Goal: Information Seeking & Learning: Check status

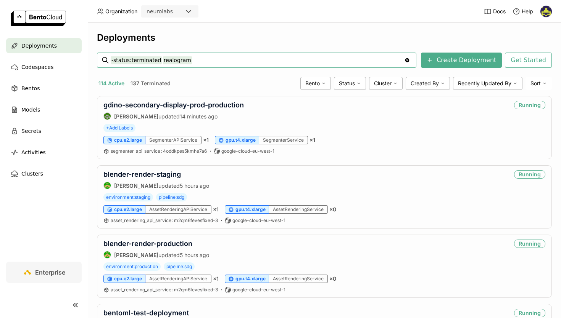
type input "-status:terminated realogram"
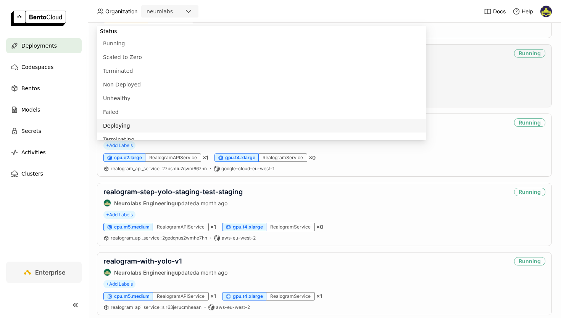
scroll to position [417, 0]
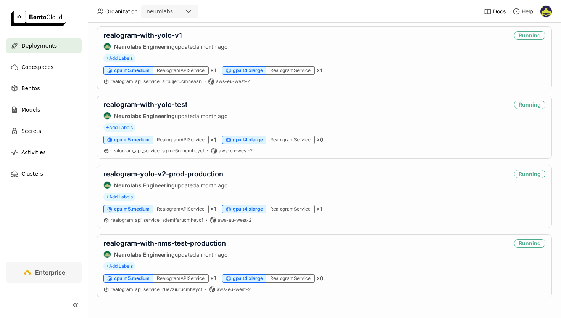
click at [445, 15] on header "Organization neurolabs Docs Help" at bounding box center [280, 11] width 561 height 23
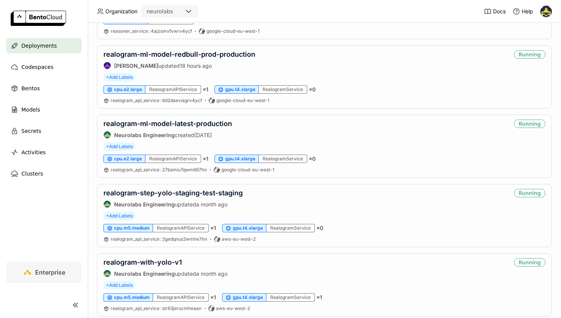
scroll to position [0, 0]
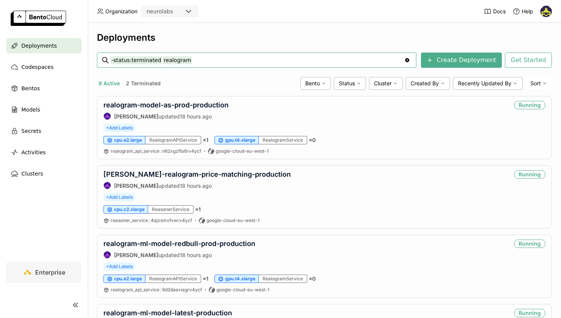
click at [186, 62] on input "-status:terminated realogram" at bounding box center [257, 60] width 293 height 12
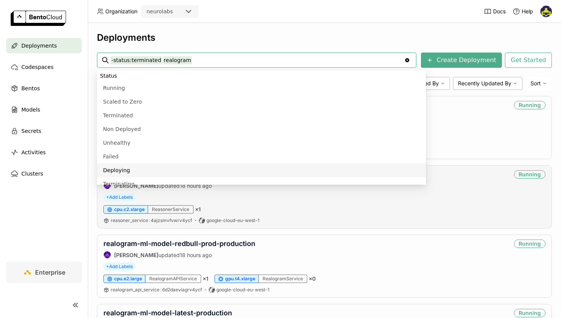
scroll to position [417, 0]
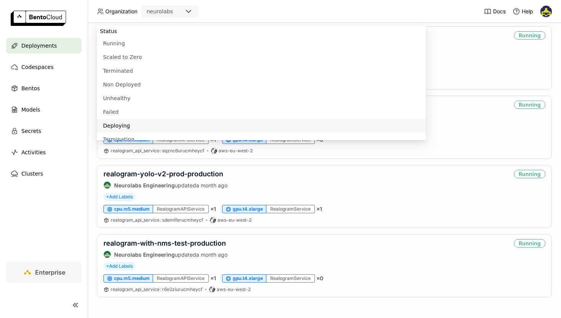
click at [53, 225] on nav "Deployments Codespaces Bentos Models Secrets Activities Clusters" at bounding box center [44, 150] width 88 height 224
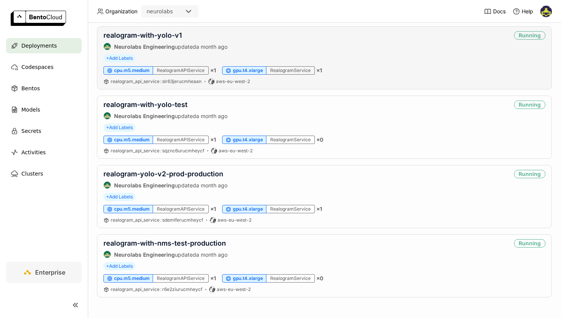
scroll to position [0, 0]
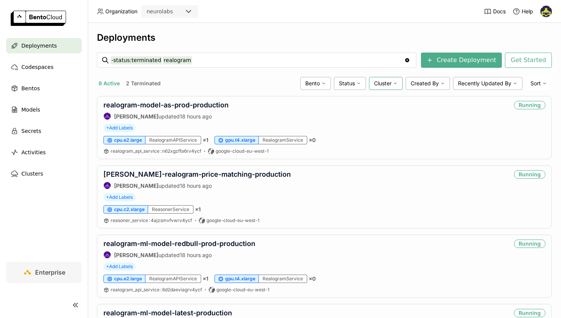
click at [398, 82] on div "Cluster" at bounding box center [386, 83] width 34 height 13
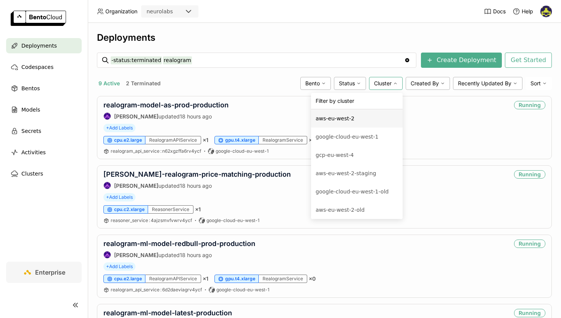
click at [286, 18] on header "Organization neurolabs Docs Help" at bounding box center [280, 11] width 561 height 23
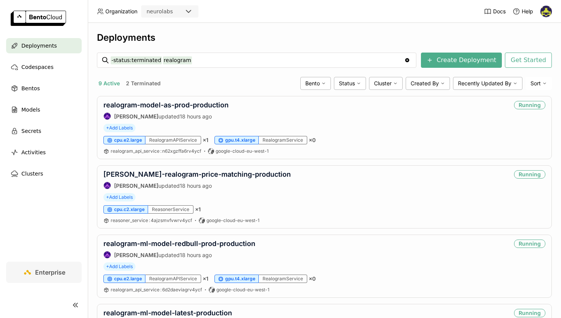
click at [386, 24] on div "Deployments -status:terminated realogram -status:terminated realogram Clear val…" at bounding box center [324, 171] width 473 height 296
click at [196, 61] on input "-status:terminated realogram" at bounding box center [257, 60] width 293 height 12
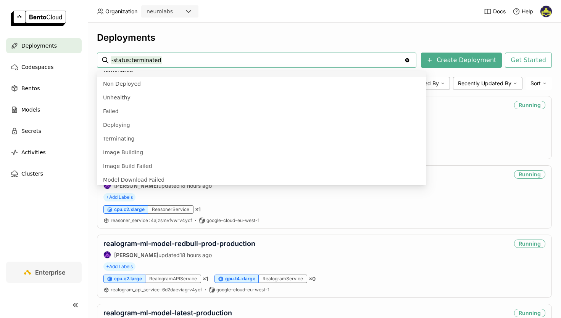
scroll to position [104, 0]
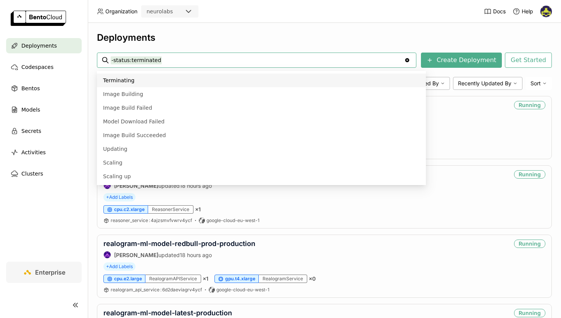
type input "-status:terminated"
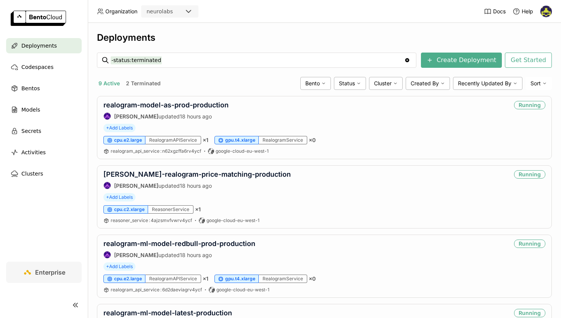
click at [212, 39] on div "Deployments" at bounding box center [324, 37] width 455 height 11
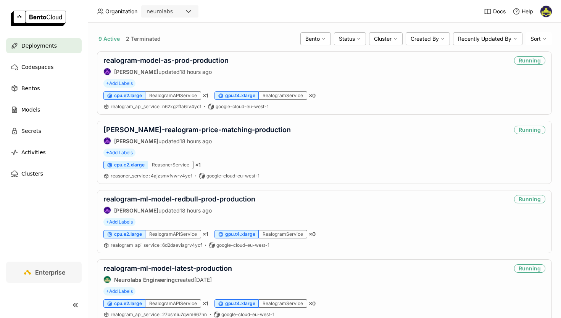
scroll to position [0, 0]
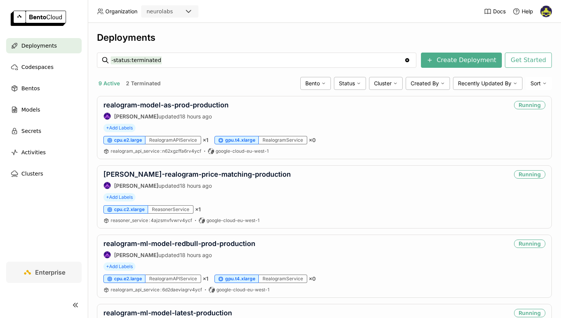
click at [196, 61] on input "-status:terminated" at bounding box center [257, 60] width 293 height 12
click at [249, 40] on div "Deployments" at bounding box center [324, 37] width 455 height 11
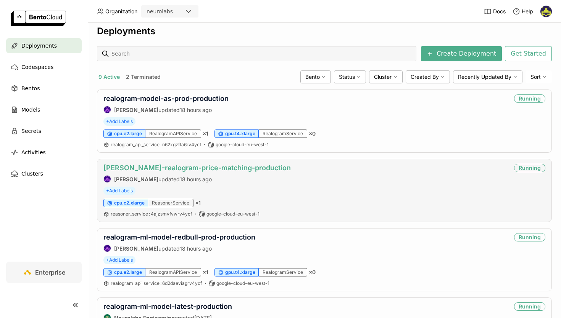
scroll to position [8, 0]
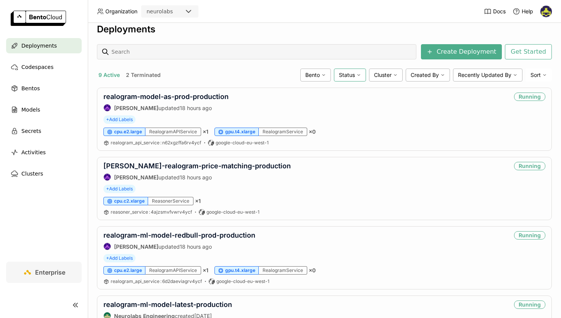
click at [357, 74] on icon at bounding box center [358, 75] width 5 height 5
click at [382, 74] on span "Cluster" at bounding box center [383, 75] width 18 height 7
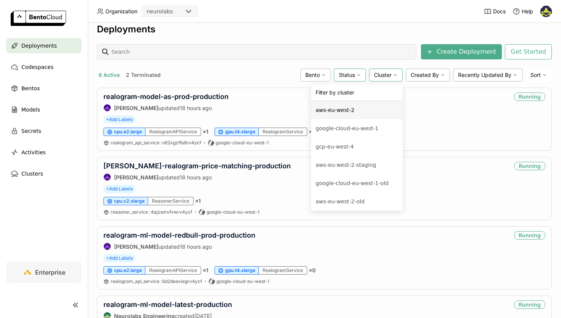
click at [378, 112] on div "aws-eu-west-2" at bounding box center [356, 110] width 82 height 9
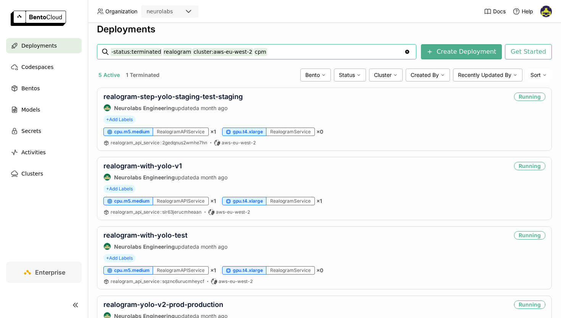
type input "-status:terminated realogram cluster:aws-eu-west-2 cpm"
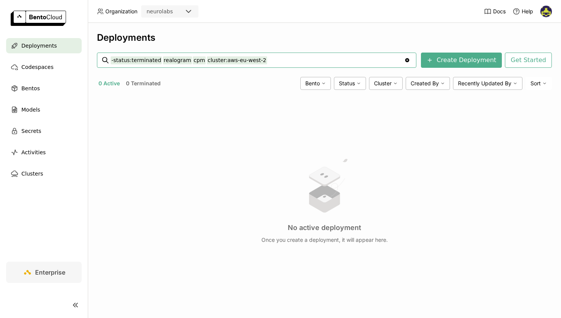
click at [264, 62] on input "-status:terminated realogram cpm cluster:aws-eu-west-2" at bounding box center [257, 60] width 293 height 12
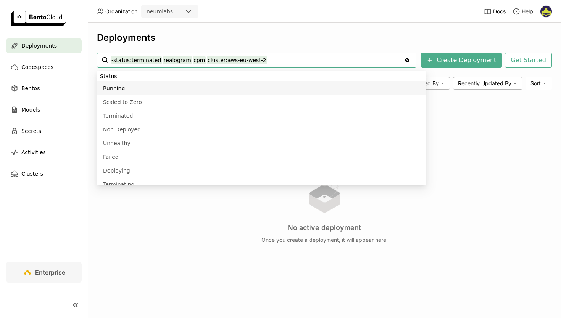
click at [197, 60] on input "-status:terminated realogram cpm cluster:aws-eu-west-2" at bounding box center [257, 60] width 293 height 12
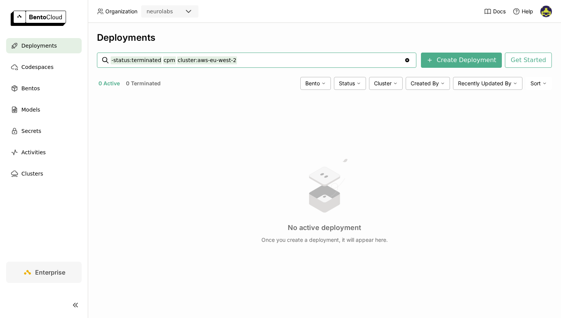
type input "-status:terminated cpm cluster:aws-eu-west-2"
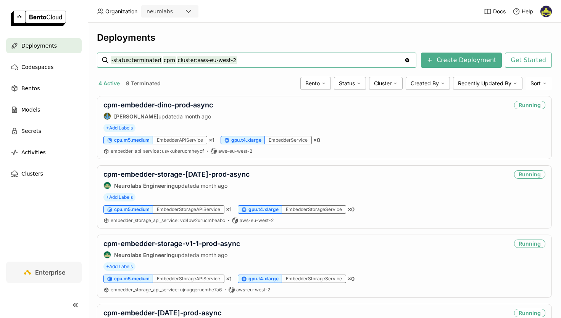
click at [166, 59] on input "-status:terminated cpm cluster:aws-eu-west-2" at bounding box center [257, 60] width 293 height 12
type input "-status:terminated cuve cluster:aws-eu-west-2"
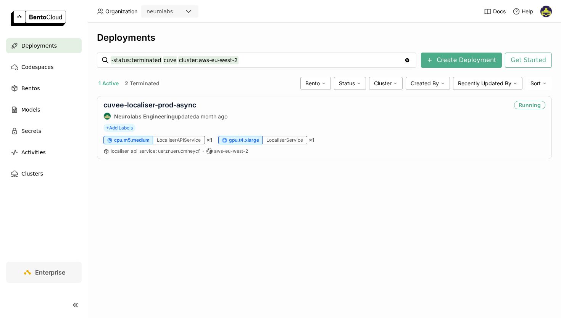
click at [172, 62] on input "-status:terminated cuve cluster:aws-eu-west-2" at bounding box center [257, 60] width 293 height 12
click at [171, 62] on input "-status:terminated cuve cluster:aws-eu-west-2" at bounding box center [257, 60] width 293 height 12
type input "-status:terminated gdino cluster:aws-eu-west-2"
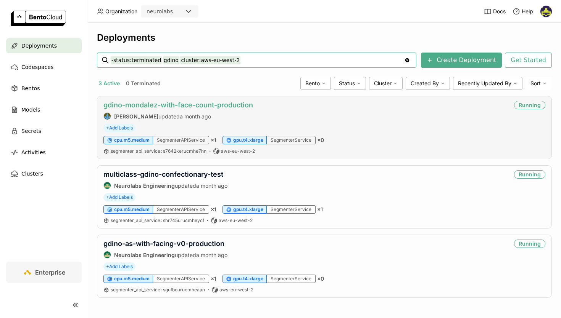
scroll to position [0, 0]
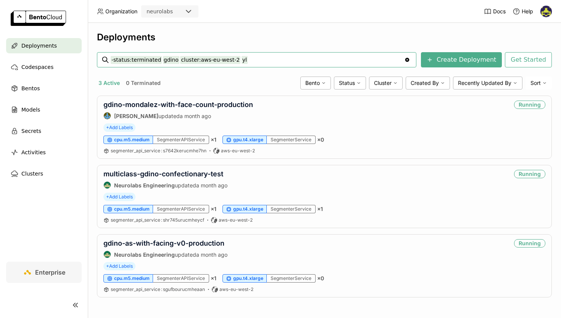
click at [174, 61] on input "-status:terminated gdino cluster:aws-eu-west-2 yl" at bounding box center [257, 60] width 293 height 12
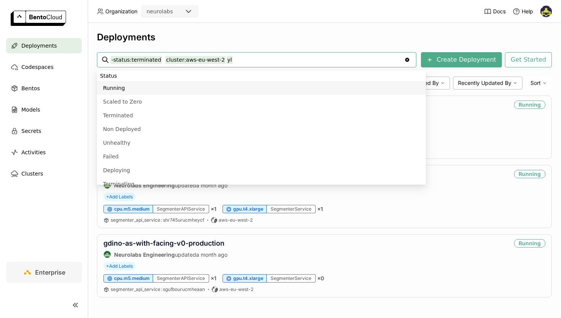
click at [247, 62] on input "-status:terminated cluster:aws-eu-west-2 yl" at bounding box center [257, 60] width 293 height 12
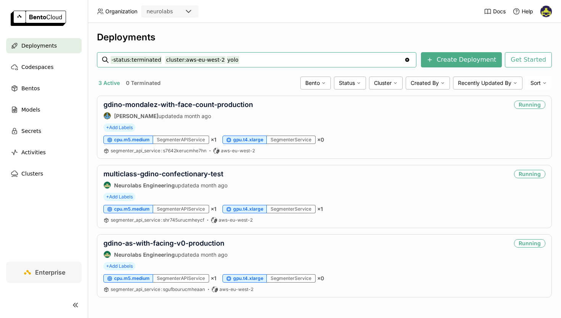
type input "-status:terminated cluster:aws-eu-west-2 yolo"
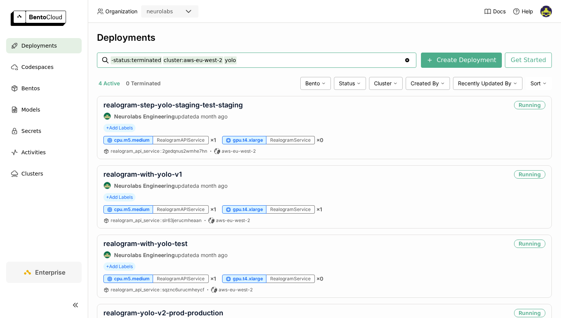
drag, startPoint x: 217, startPoint y: 61, endPoint x: 273, endPoint y: 63, distance: 55.7
click at [273, 61] on input "-status:terminated cluster:aws-eu-west-2 yolo" at bounding box center [257, 60] width 293 height 12
type input "-status:terminated cluster:aws-eu-west-2 realogram"
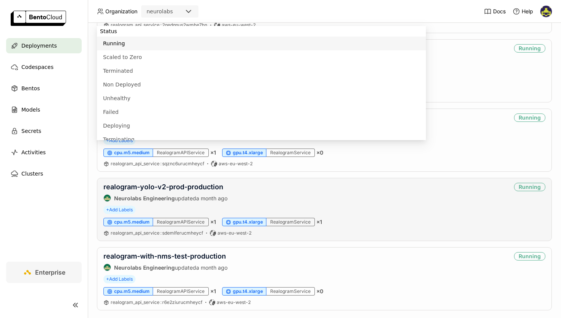
scroll to position [128, 0]
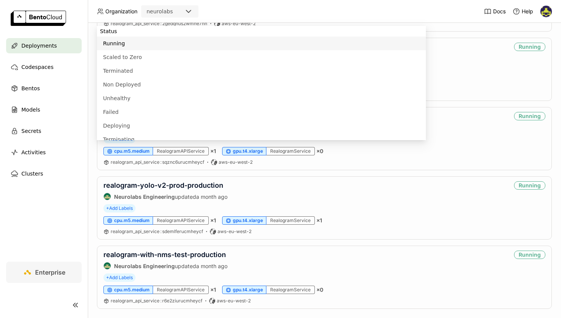
click at [88, 214] on div "Deployments Codespaces Bentos Models Secrets Activities Clusters Enterprise" at bounding box center [44, 159] width 88 height 318
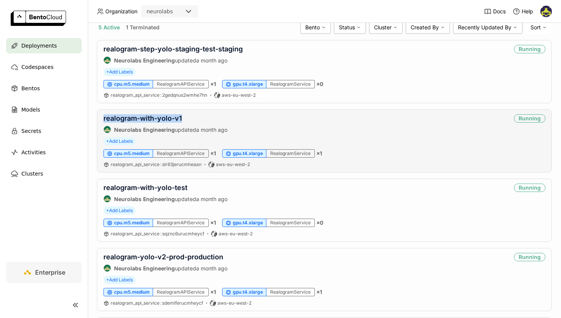
scroll to position [40, 0]
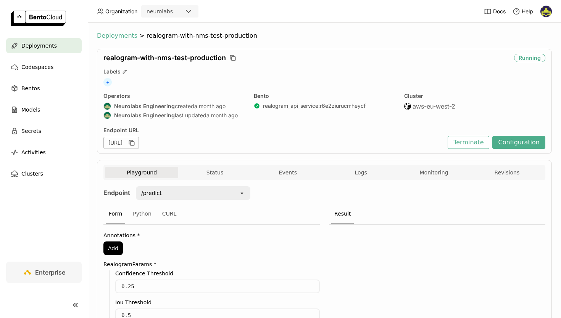
click at [120, 39] on span "Deployments" at bounding box center [117, 36] width 40 height 8
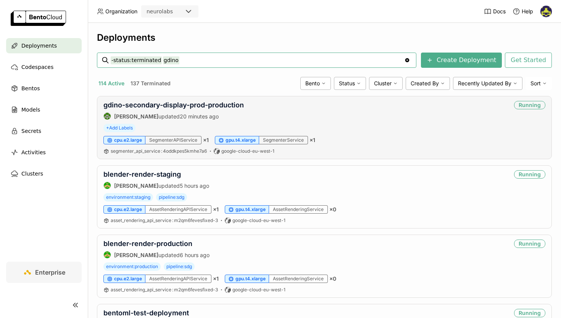
type input "-status:terminated gdino"
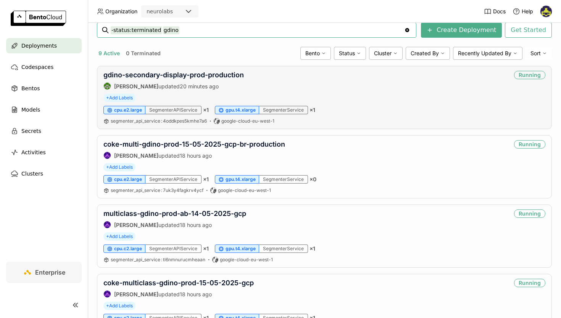
scroll to position [32, 0]
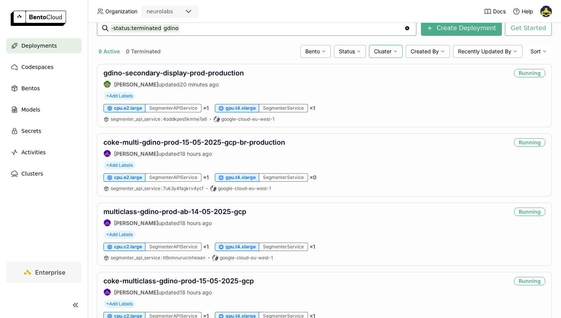
click at [376, 49] on span "Cluster" at bounding box center [383, 51] width 18 height 7
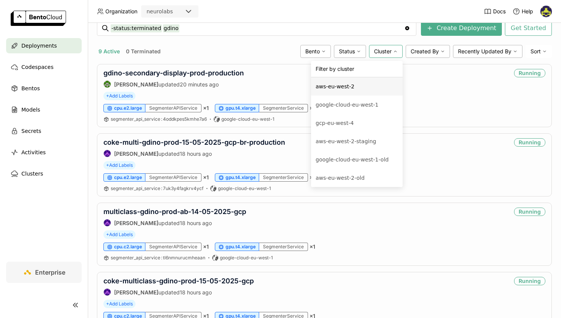
click at [363, 92] on li "aws-eu-west-2" at bounding box center [357, 86] width 92 height 18
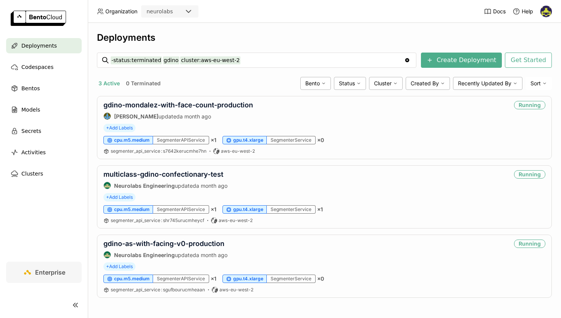
click at [259, 64] on input "-status:terminated gdino cluster:aws-eu-west-2" at bounding box center [257, 60] width 293 height 12
type input "-status:terminated gdino cluster:aws-eu-west-2 multiclass"
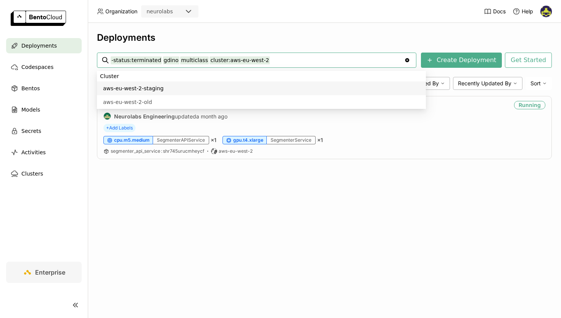
click at [199, 60] on input "-status:terminated gdino multiclass cluster:aws-eu-west-2" at bounding box center [257, 60] width 293 height 12
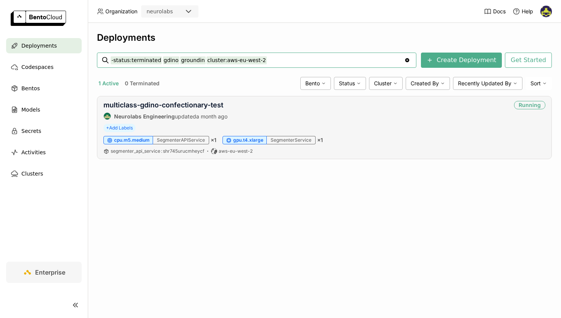
type input "-status:terminated gdino grounding cluster:aws-eu-west-2"
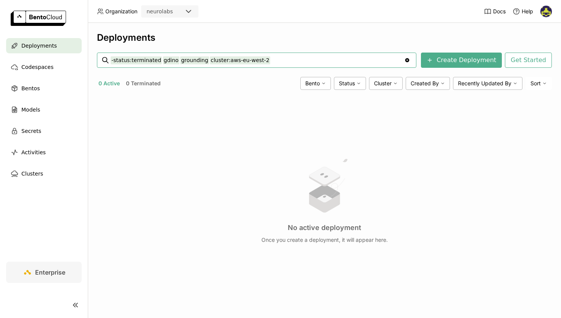
drag, startPoint x: 174, startPoint y: 61, endPoint x: 160, endPoint y: 61, distance: 13.7
click at [159, 61] on input "-status:terminated gdino grounding cluster:aws-eu-west-2" at bounding box center [257, 60] width 293 height 12
type input "-status:terminated grounding cluster:aws-eu-west-2"
click at [179, 59] on input "-status:terminated grounding cluster:aws-eu-west-2" at bounding box center [257, 60] width 293 height 12
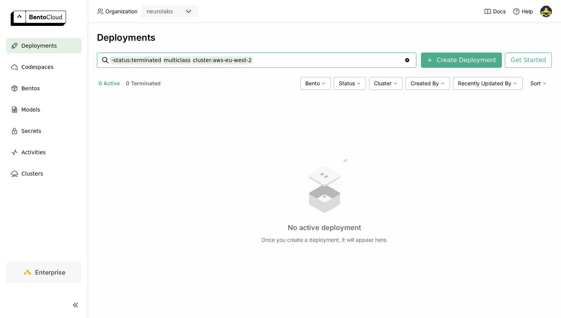
type input "-status:terminated multiclass cluster:aws-eu-west-2"
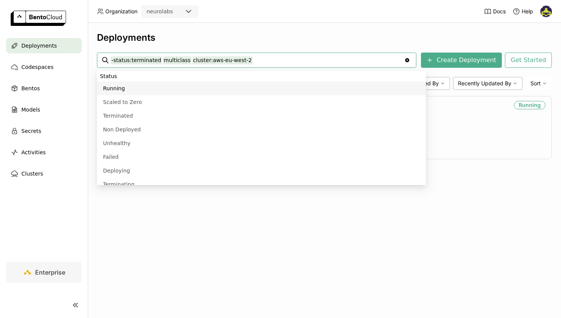
drag, startPoint x: 248, startPoint y: 60, endPoint x: 189, endPoint y: 60, distance: 58.7
click at [189, 60] on input "-status:terminated multiclass cluster:aws-eu-west-2" at bounding box center [257, 60] width 293 height 12
drag, startPoint x: 200, startPoint y: 62, endPoint x: 154, endPoint y: 60, distance: 46.2
click at [154, 60] on input "-status:terminated multiclass" at bounding box center [257, 60] width 293 height 12
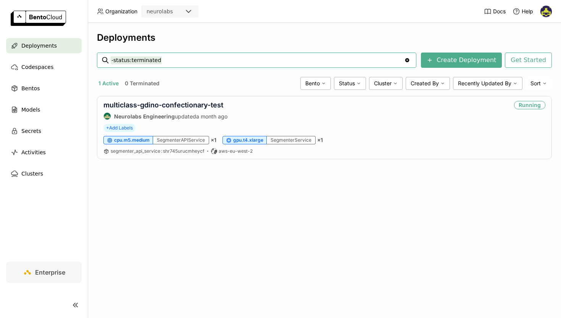
type input "-status:terminated"
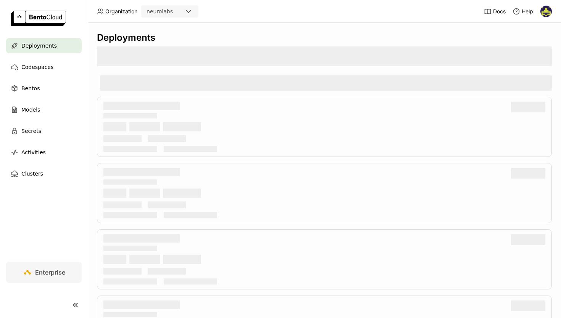
click at [32, 46] on span "Deployments" at bounding box center [38, 45] width 35 height 9
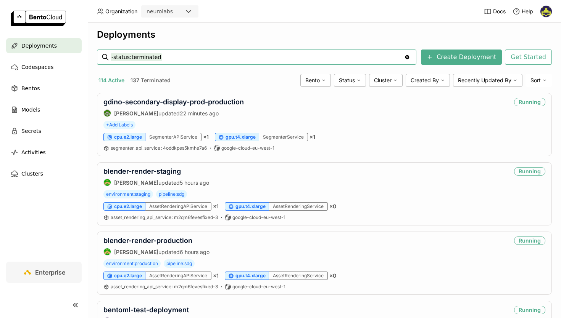
scroll to position [8, 0]
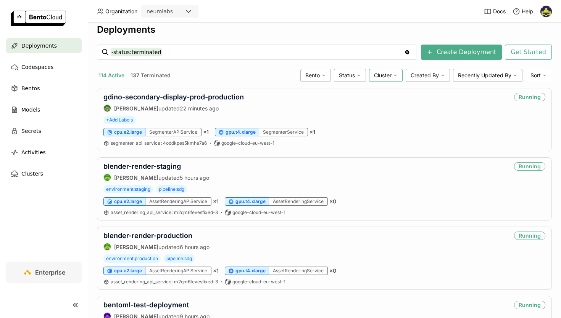
click at [388, 79] on span "Cluster" at bounding box center [383, 75] width 18 height 7
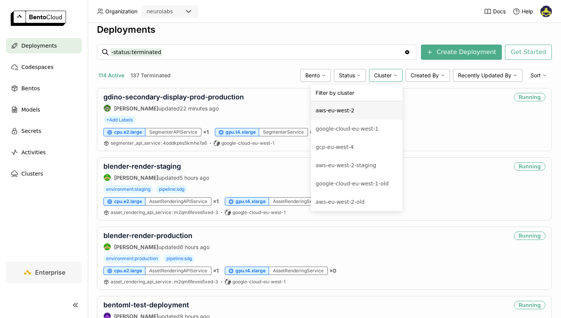
click at [373, 116] on li "aws-eu-west-2" at bounding box center [357, 110] width 92 height 18
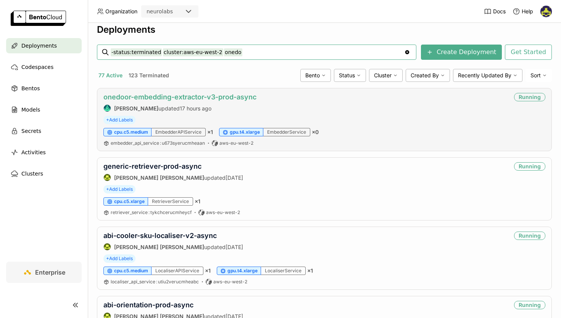
type input "-status:terminated cluster:aws-eu-west-2 onedoor"
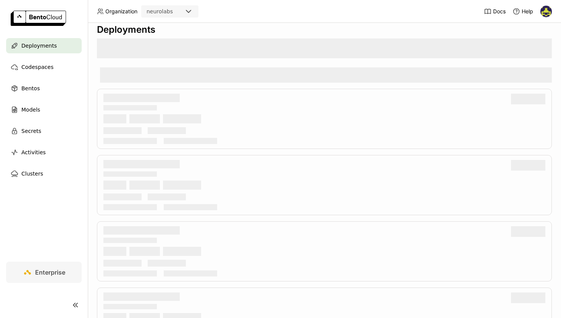
scroll to position [0, 0]
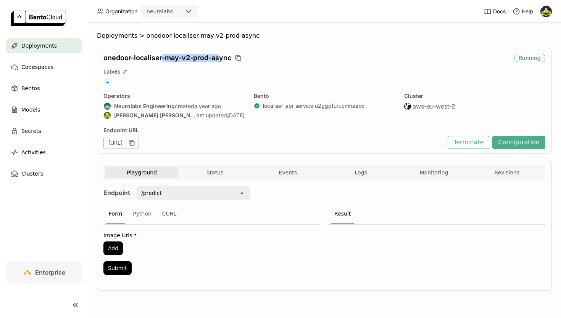
drag, startPoint x: 162, startPoint y: 59, endPoint x: 261, endPoint y: 65, distance: 99.0
click at [259, 64] on div "onedoor-localiser-may-v2-prod-async Running Labels + Operators Neurolabs Engine…" at bounding box center [324, 101] width 455 height 105
click at [277, 179] on div "Playground Status Events Logs Monitoring Revisions" at bounding box center [324, 173] width 438 height 13
click at [282, 172] on button "Events" at bounding box center [287, 172] width 73 height 11
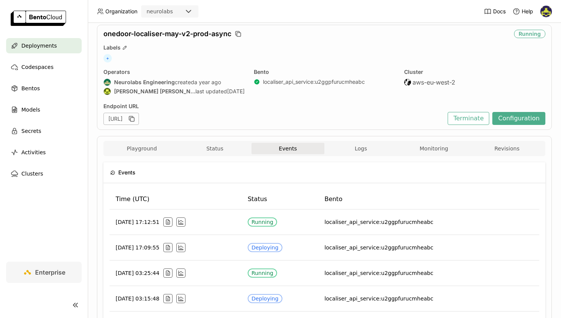
scroll to position [46, 0]
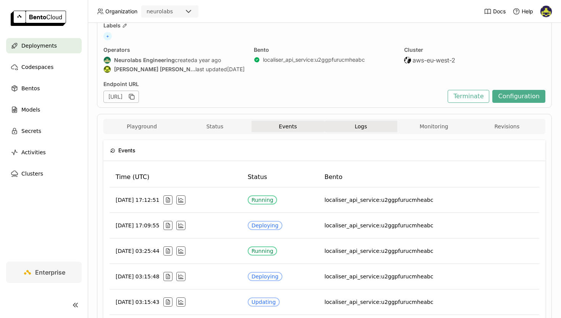
click at [359, 130] on button "Logs" at bounding box center [360, 126] width 73 height 11
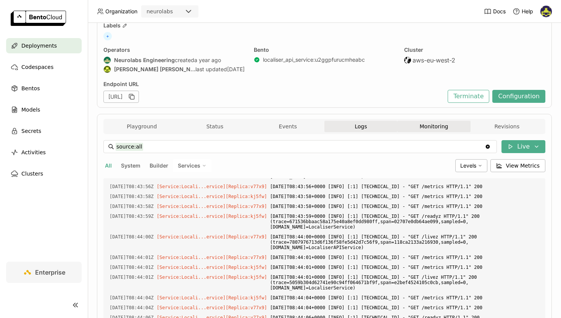
scroll to position [1623, 0]
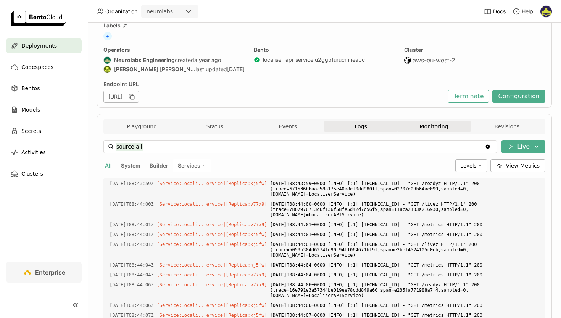
click at [426, 129] on button "Monitoring" at bounding box center [433, 126] width 73 height 11
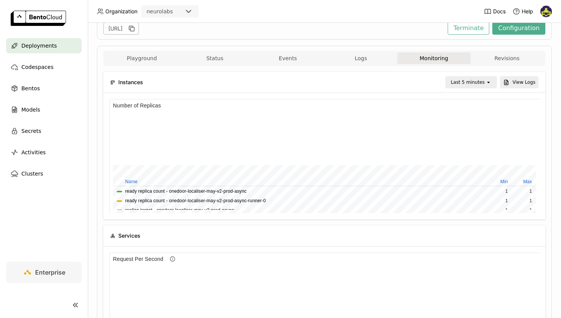
click at [456, 82] on div "Last 5 minutes" at bounding box center [467, 83] width 34 height 8
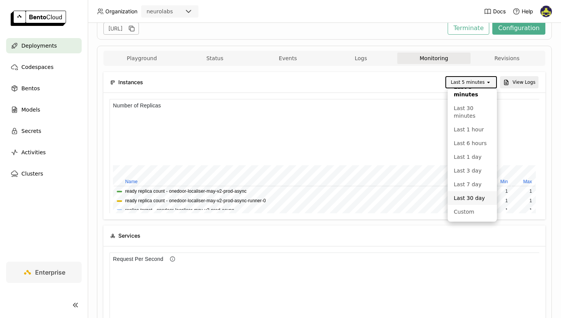
click at [460, 199] on div "Last 30 day" at bounding box center [471, 198] width 37 height 8
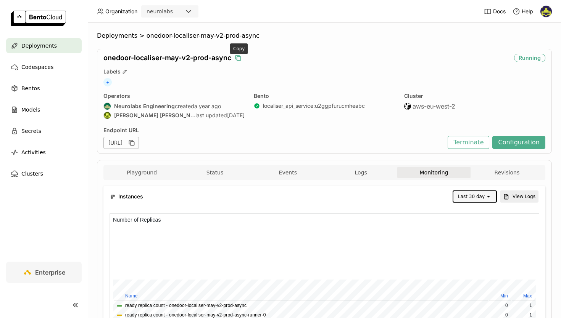
click at [241, 58] on icon "button" at bounding box center [238, 58] width 8 height 8
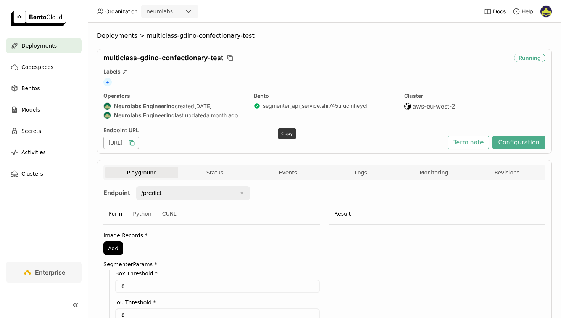
click at [135, 144] on icon "button" at bounding box center [132, 143] width 8 height 8
click at [135, 145] on icon "button" at bounding box center [132, 143] width 8 height 8
click at [134, 143] on icon "button" at bounding box center [132, 144] width 4 height 4
click at [135, 144] on icon "button" at bounding box center [132, 143] width 8 height 8
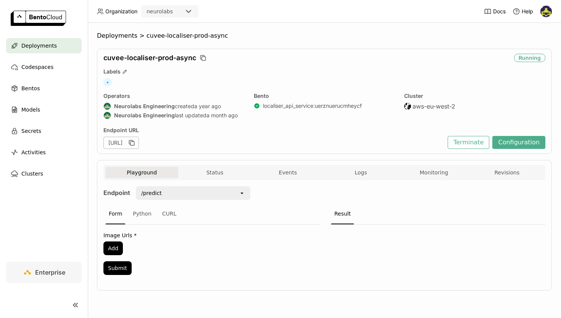
click at [205, 74] on div "Labels" at bounding box center [324, 71] width 442 height 7
click at [121, 37] on span "Deployments" at bounding box center [117, 36] width 40 height 8
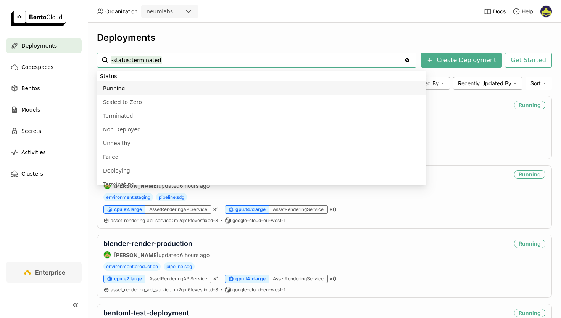
click at [331, 32] on div "Deployments" at bounding box center [324, 37] width 455 height 11
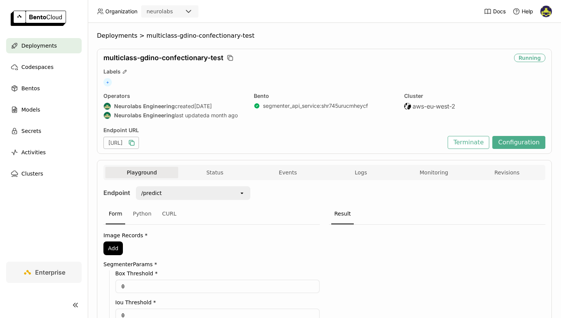
click at [135, 144] on icon "button" at bounding box center [132, 143] width 8 height 8
click at [135, 143] on icon "button" at bounding box center [132, 143] width 8 height 8
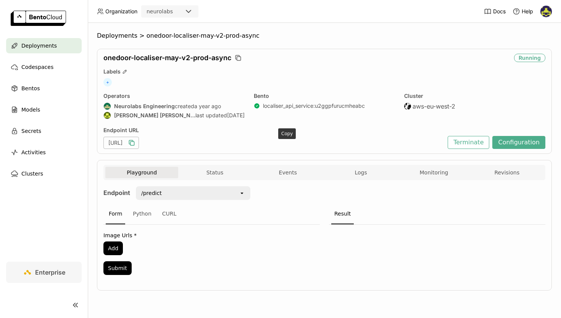
click at [135, 142] on icon "button" at bounding box center [132, 143] width 8 height 8
click at [135, 144] on icon "button" at bounding box center [132, 143] width 8 height 8
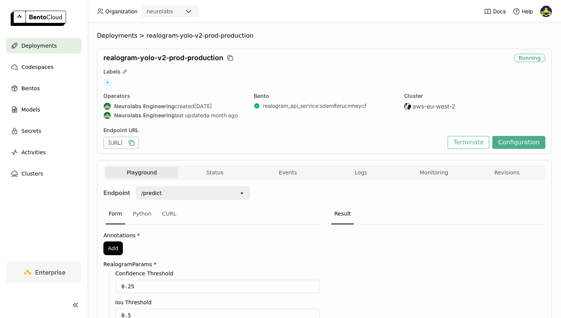
click at [135, 143] on icon "button" at bounding box center [132, 143] width 8 height 8
click at [135, 145] on icon "button" at bounding box center [132, 143] width 8 height 8
click at [135, 143] on icon "button" at bounding box center [132, 143] width 8 height 8
click at [134, 143] on icon "button" at bounding box center [132, 144] width 4 height 4
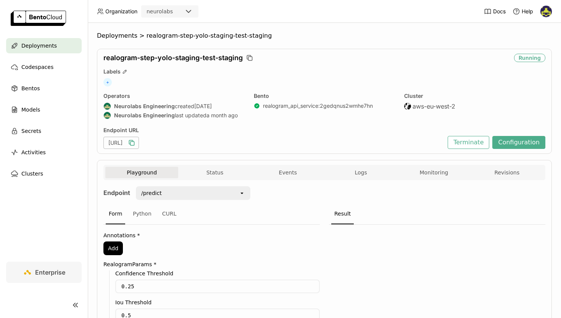
click at [135, 143] on icon "button" at bounding box center [132, 143] width 8 height 8
